Goal: Task Accomplishment & Management: Use online tool/utility

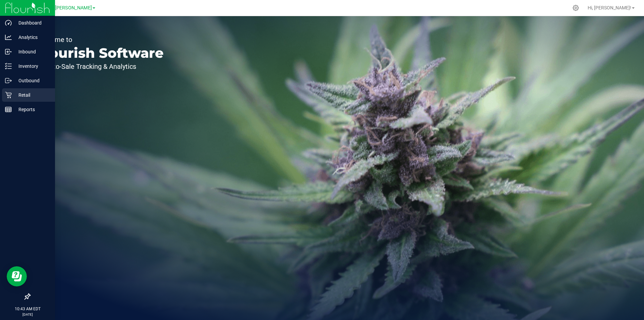
click at [26, 95] on p "Retail" at bounding box center [32, 95] width 40 height 8
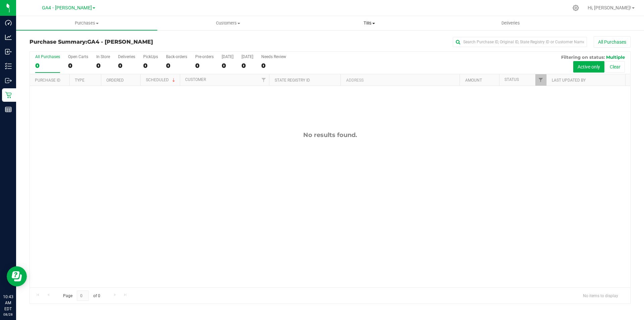
click at [364, 25] on span "Tills" at bounding box center [369, 23] width 140 height 6
click at [339, 38] on span "Manage tills" at bounding box center [320, 41] width 45 height 6
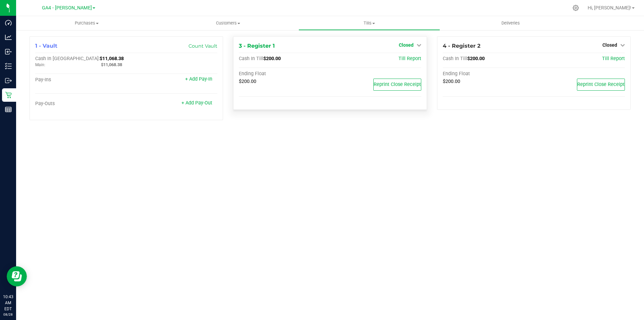
click at [411, 45] on span "Closed" at bounding box center [406, 44] width 15 height 5
click at [399, 57] on link "Open Till" at bounding box center [406, 58] width 18 height 5
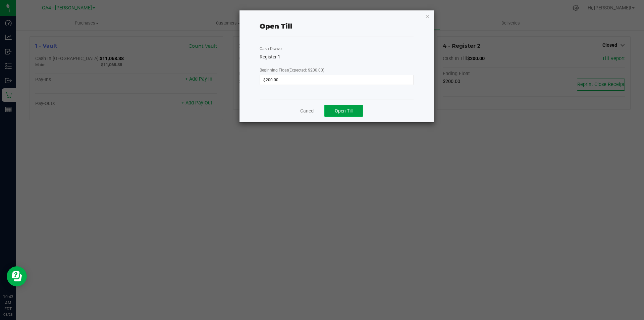
click at [347, 110] on span "Open Till" at bounding box center [344, 110] width 18 height 5
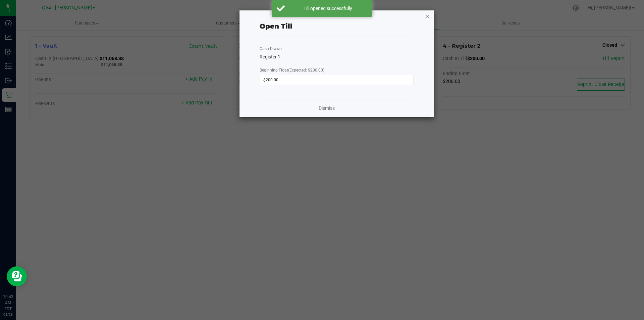
click at [426, 17] on icon "button" at bounding box center [427, 16] width 5 height 8
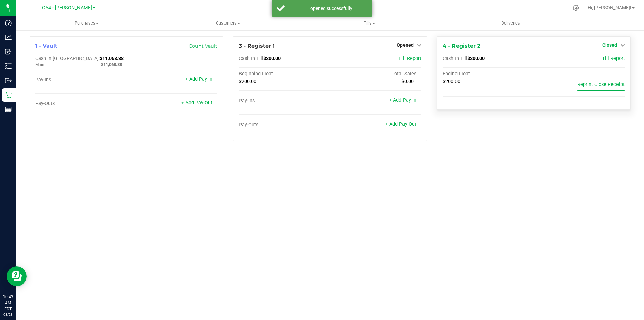
click at [607, 45] on span "Closed" at bounding box center [609, 44] width 15 height 5
click at [606, 60] on link "Open Till" at bounding box center [610, 58] width 18 height 5
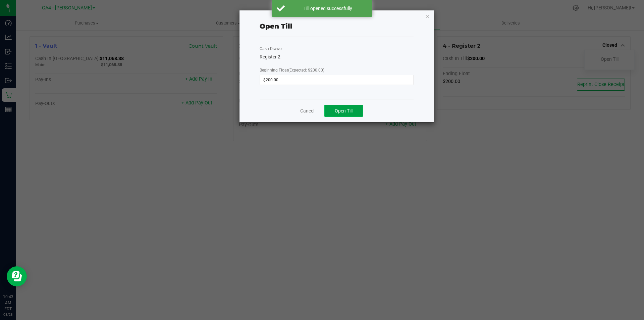
click at [352, 109] on span "Open Till" at bounding box center [344, 110] width 18 height 5
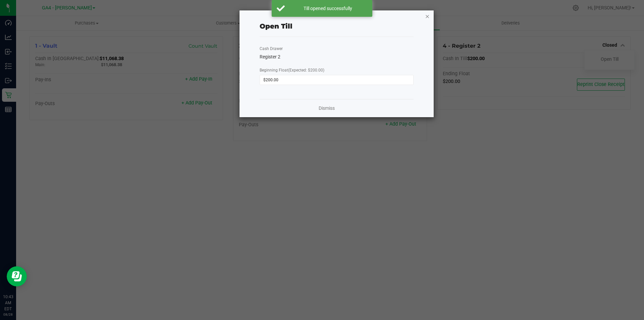
click at [428, 18] on icon "button" at bounding box center [427, 16] width 5 height 8
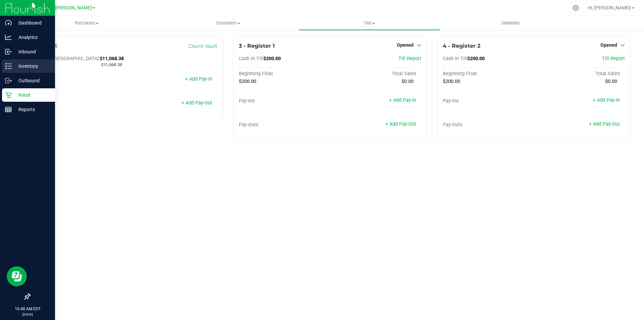
click at [24, 66] on p "Inventory" at bounding box center [32, 66] width 40 height 8
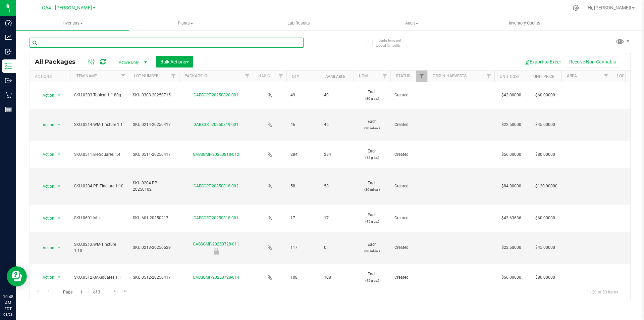
click at [80, 44] on input "text" at bounding box center [167, 43] width 274 height 10
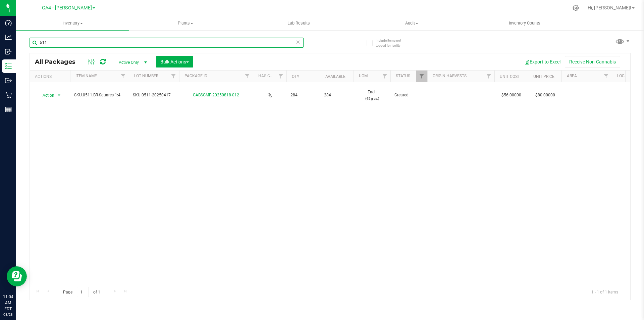
type input "511"
